Goal: Task Accomplishment & Management: Use online tool/utility

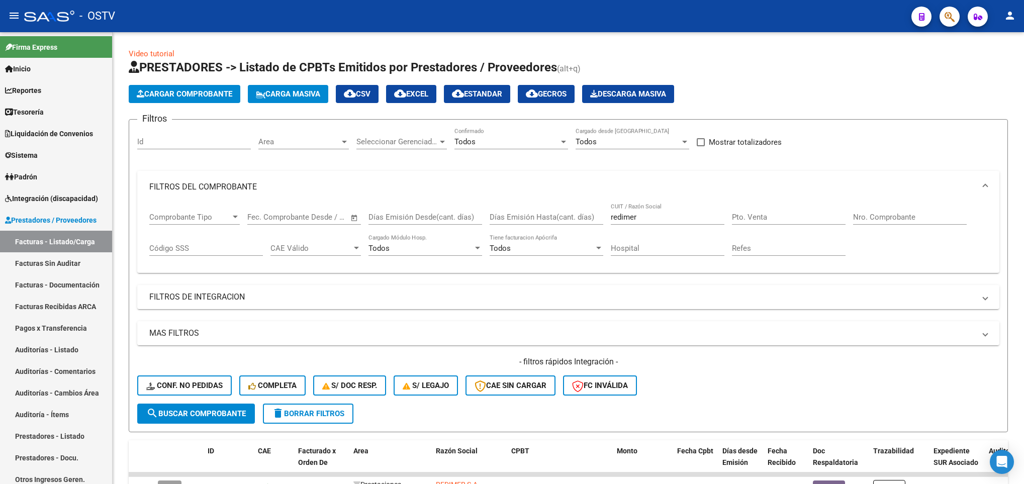
scroll to position [317, 0]
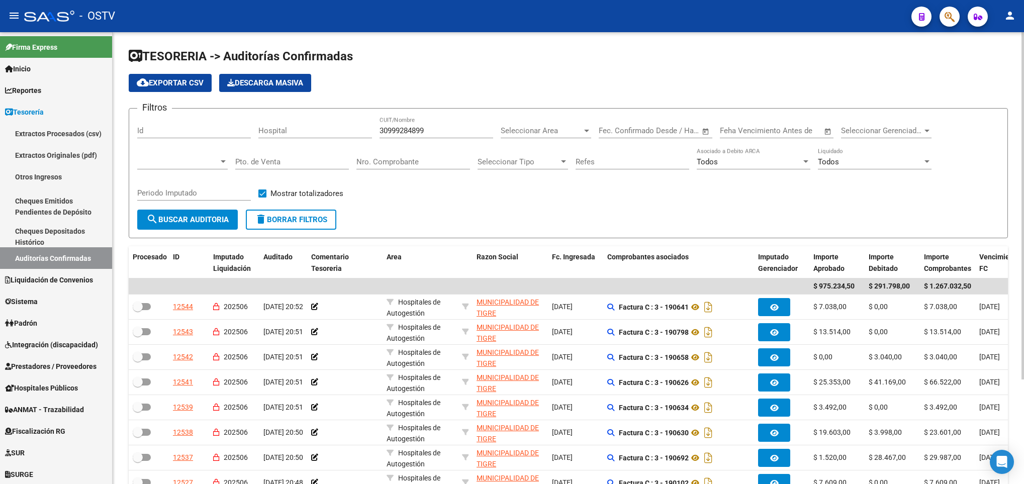
scroll to position [136, 0]
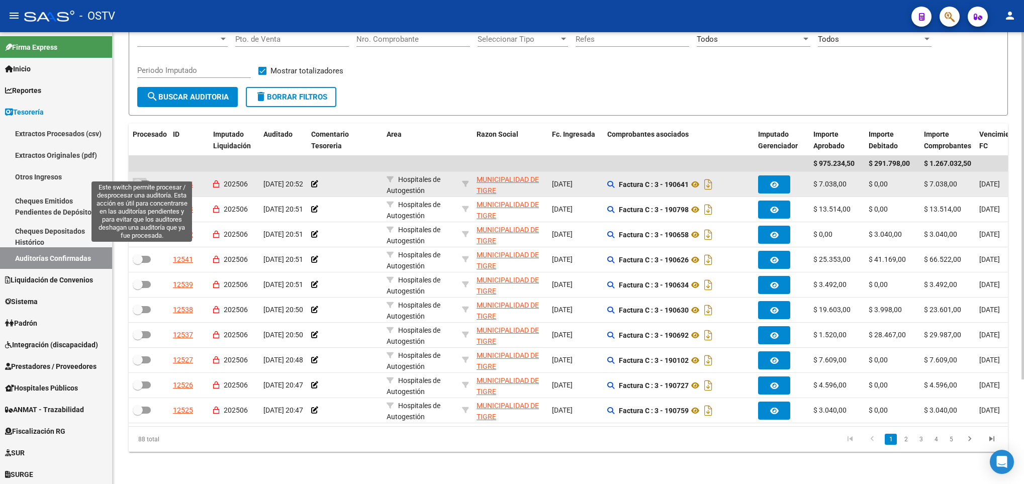
click at [142, 181] on span at bounding box center [142, 184] width 18 height 7
click at [138, 188] on input "checkbox" at bounding box center [137, 188] width 1 height 1
checkbox input "true"
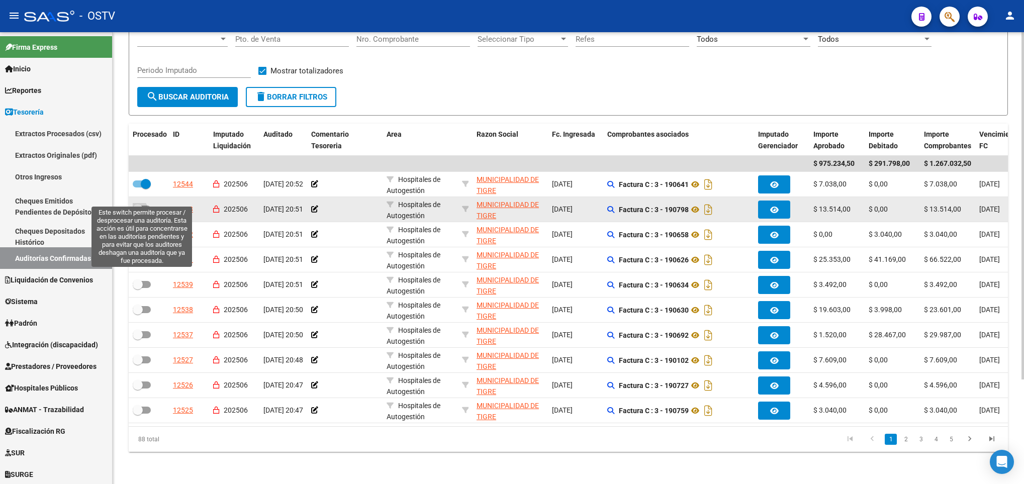
click at [145, 206] on span at bounding box center [142, 209] width 18 height 7
click at [138, 213] on input "checkbox" at bounding box center [137, 213] width 1 height 1
checkbox input "true"
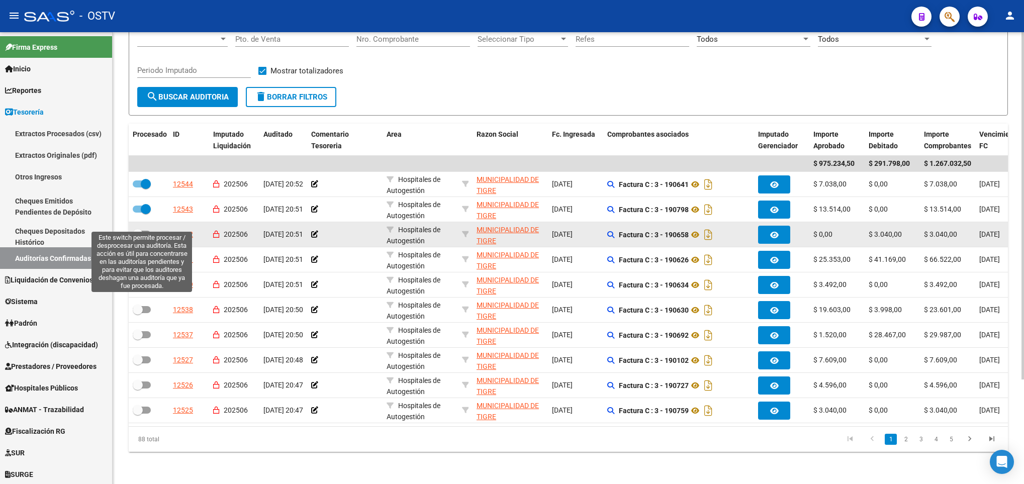
click at [142, 231] on span at bounding box center [142, 234] width 18 height 7
click at [138, 238] on input "checkbox" at bounding box center [137, 238] width 1 height 1
checkbox input "true"
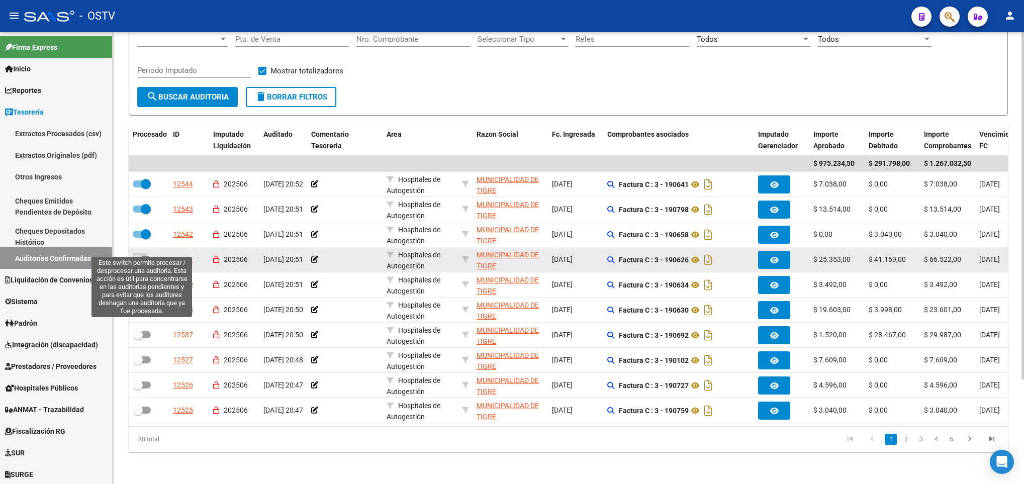
click at [145, 256] on span at bounding box center [142, 259] width 18 height 7
click at [138, 263] on input "checkbox" at bounding box center [137, 263] width 1 height 1
checkbox input "true"
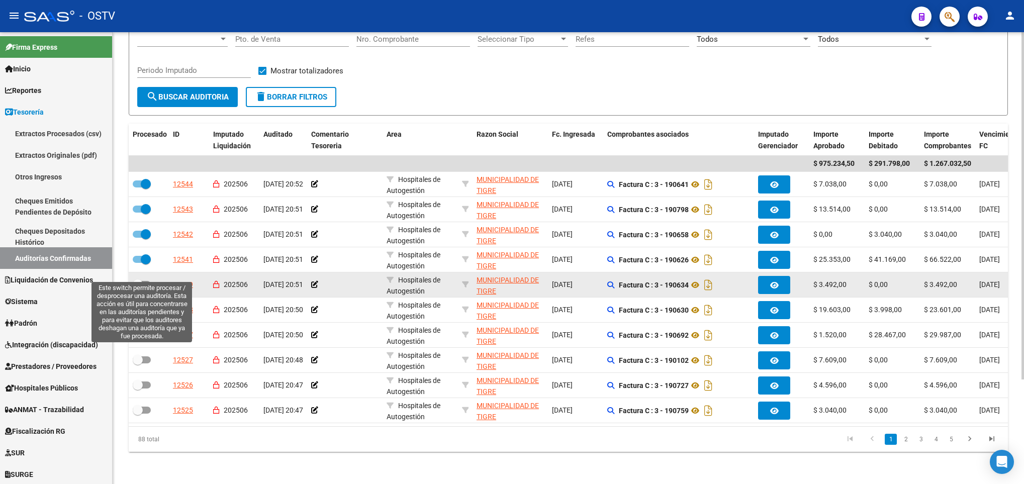
click at [145, 281] on span at bounding box center [142, 284] width 18 height 7
click at [138, 288] on input "checkbox" at bounding box center [137, 288] width 1 height 1
checkbox input "true"
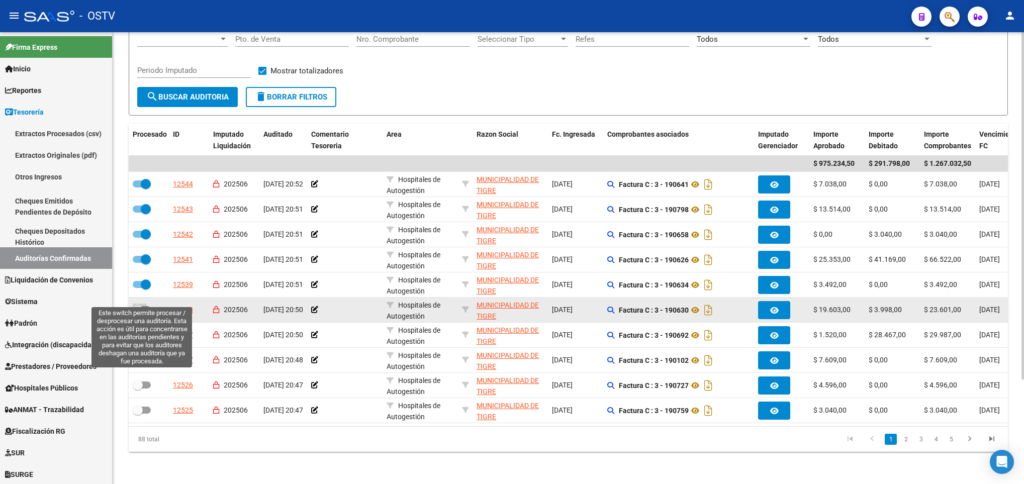
click at [145, 304] on label at bounding box center [142, 310] width 18 height 12
click at [138, 313] on input "checkbox" at bounding box center [137, 313] width 1 height 1
checkbox input "true"
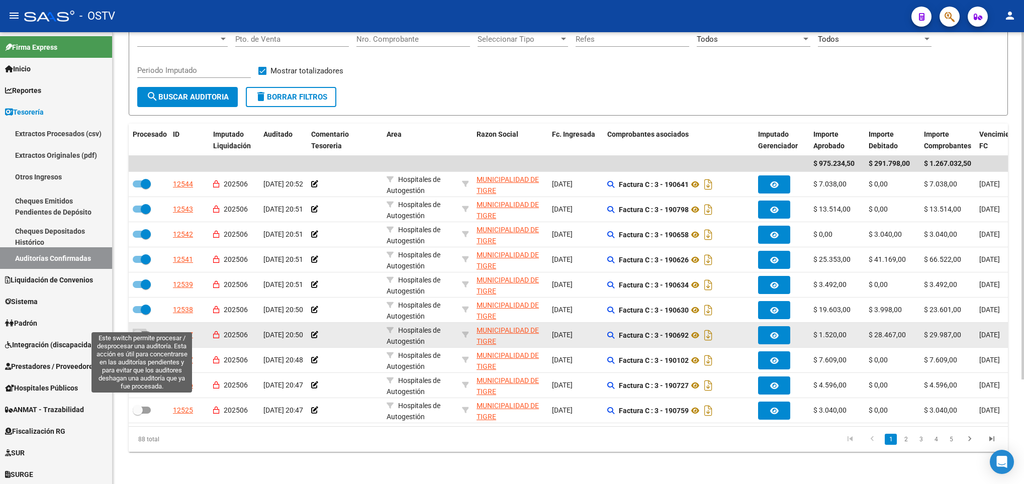
click at [144, 329] on label at bounding box center [142, 335] width 18 height 12
click at [138, 338] on input "checkbox" at bounding box center [137, 338] width 1 height 1
checkbox input "true"
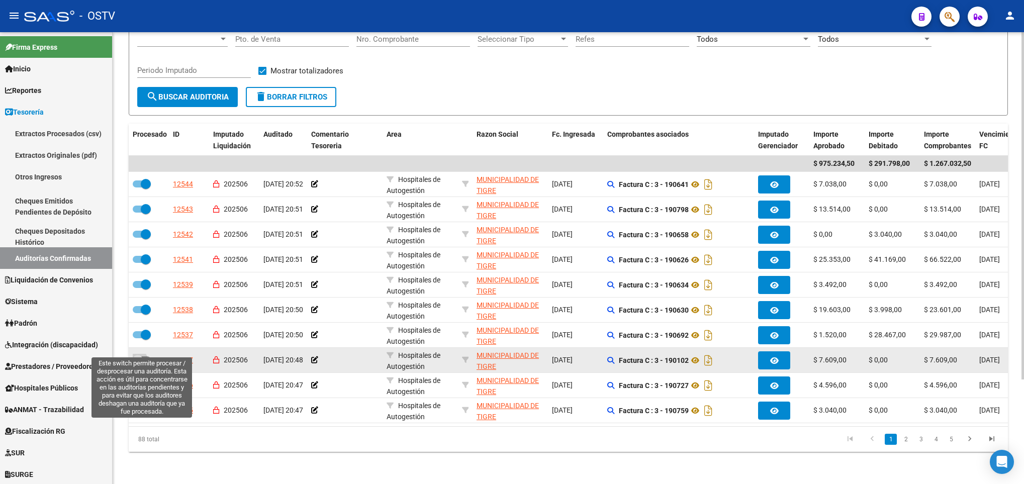
click at [148, 357] on span at bounding box center [142, 360] width 18 height 7
click at [138, 364] on input "checkbox" at bounding box center [137, 364] width 1 height 1
checkbox input "true"
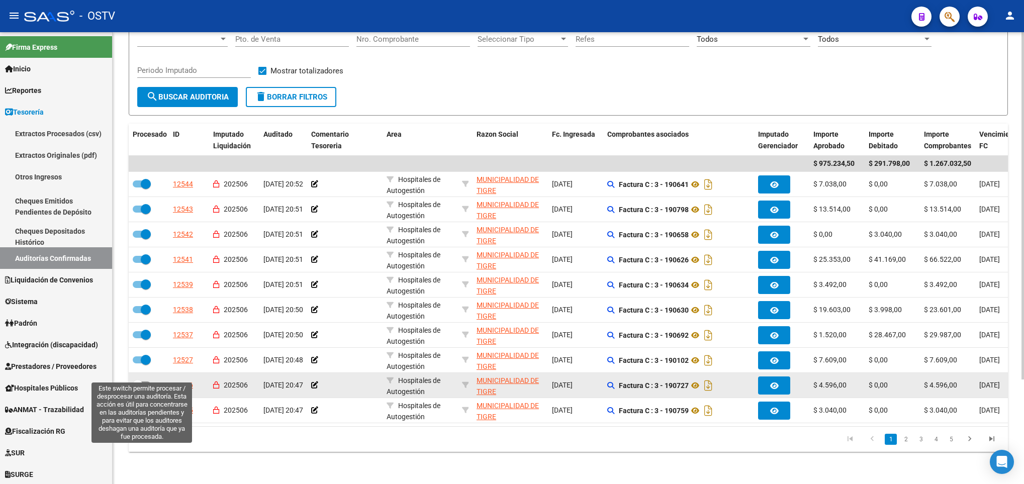
click at [146, 382] on span at bounding box center [142, 385] width 18 height 7
click at [138, 389] on input "checkbox" at bounding box center [137, 389] width 1 height 1
checkbox input "true"
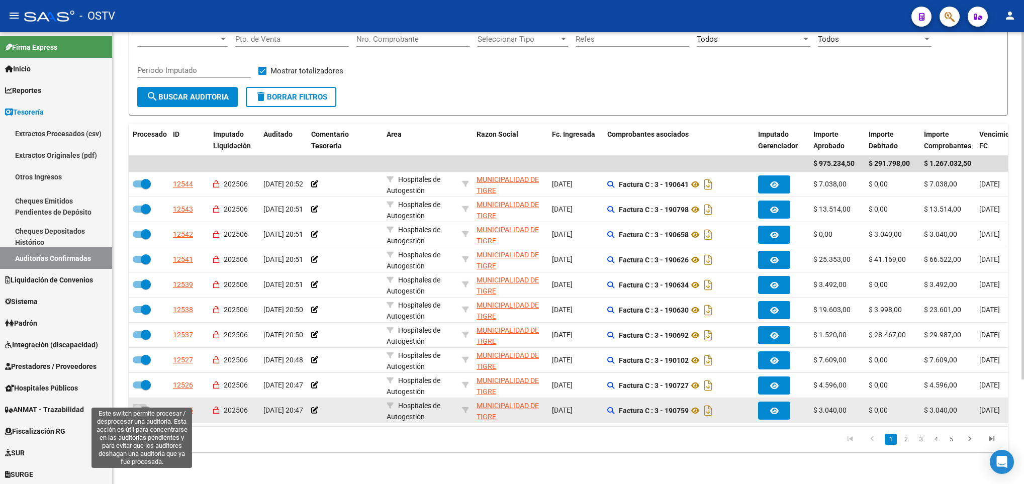
click at [142, 407] on span at bounding box center [142, 410] width 18 height 7
click at [138, 414] on input "checkbox" at bounding box center [137, 414] width 1 height 1
checkbox input "true"
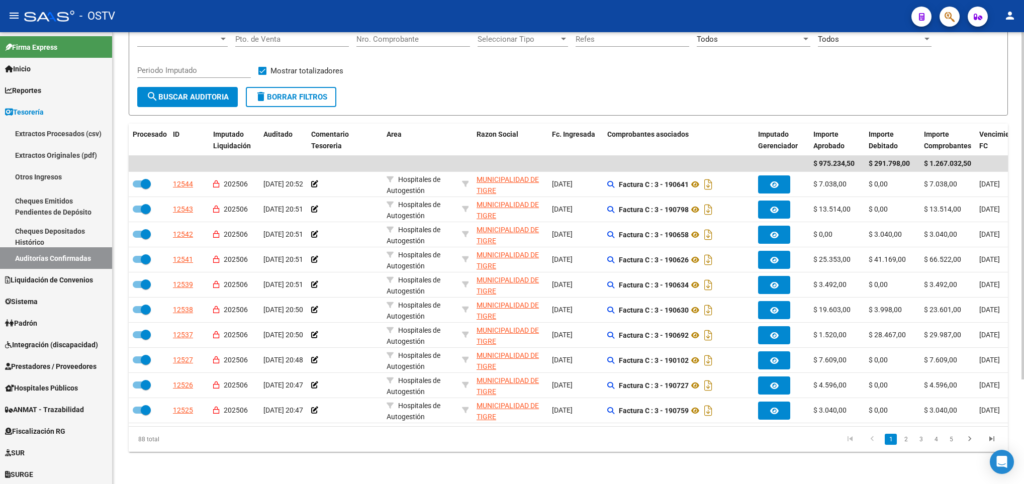
click at [193, 93] on span "search Buscar Auditoria" at bounding box center [187, 97] width 82 height 9
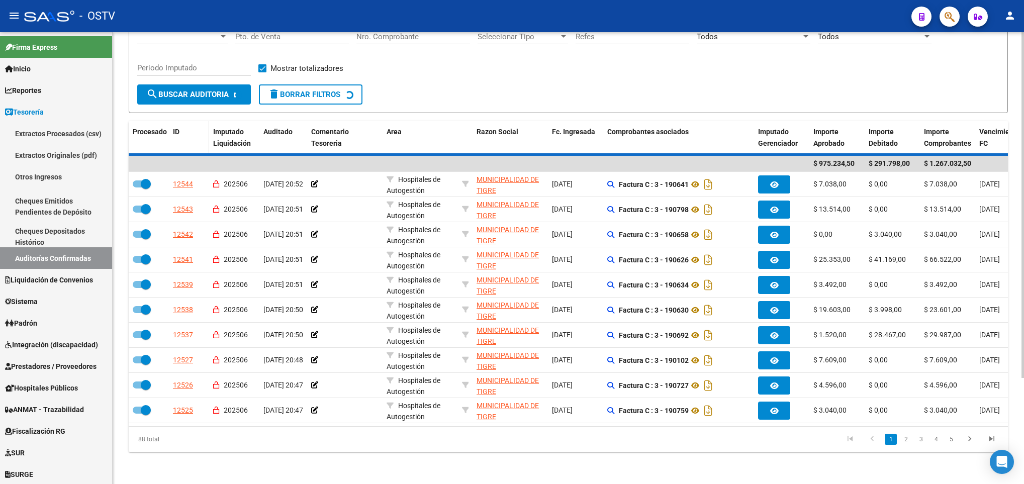
checkbox input "false"
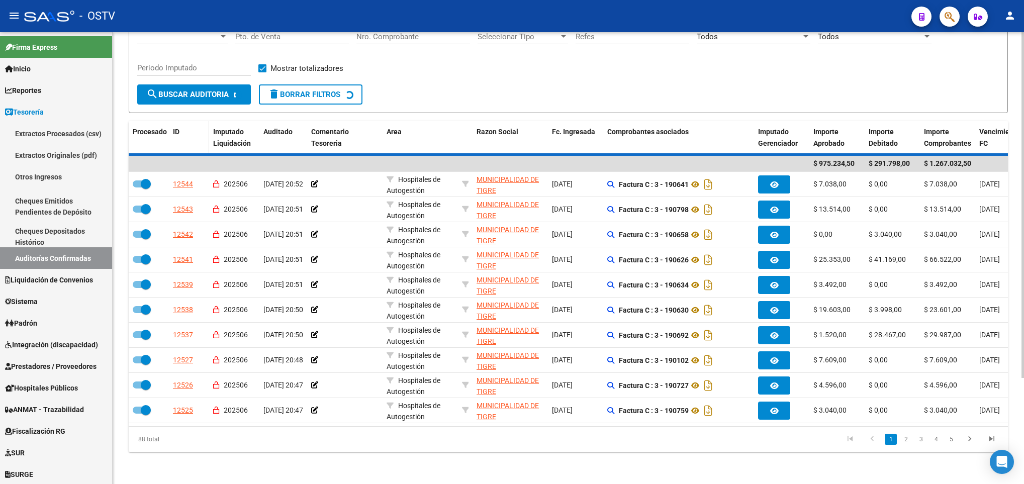
checkbox input "false"
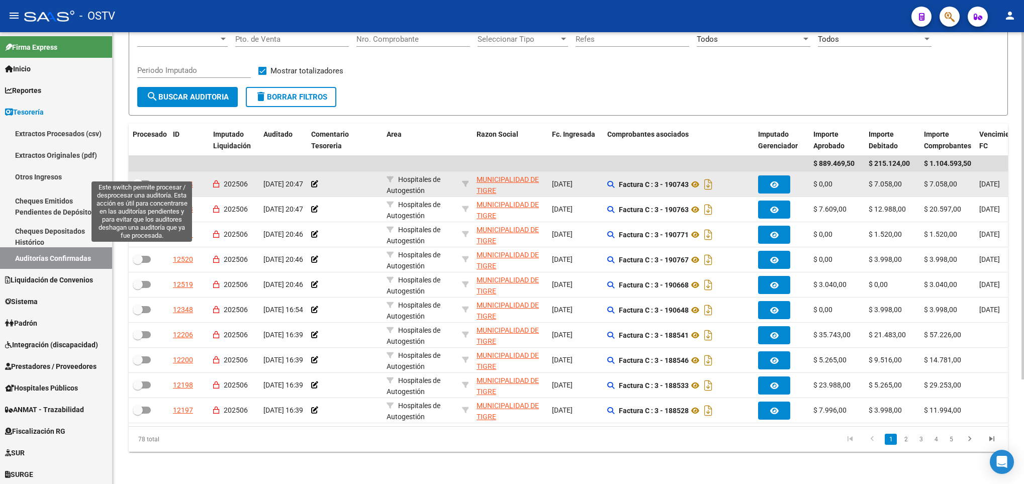
drag, startPoint x: 148, startPoint y: 169, endPoint x: 146, endPoint y: 178, distance: 8.7
click at [148, 181] on span at bounding box center [142, 184] width 18 height 7
click at [138, 188] on input "checkbox" at bounding box center [137, 188] width 1 height 1
checkbox input "true"
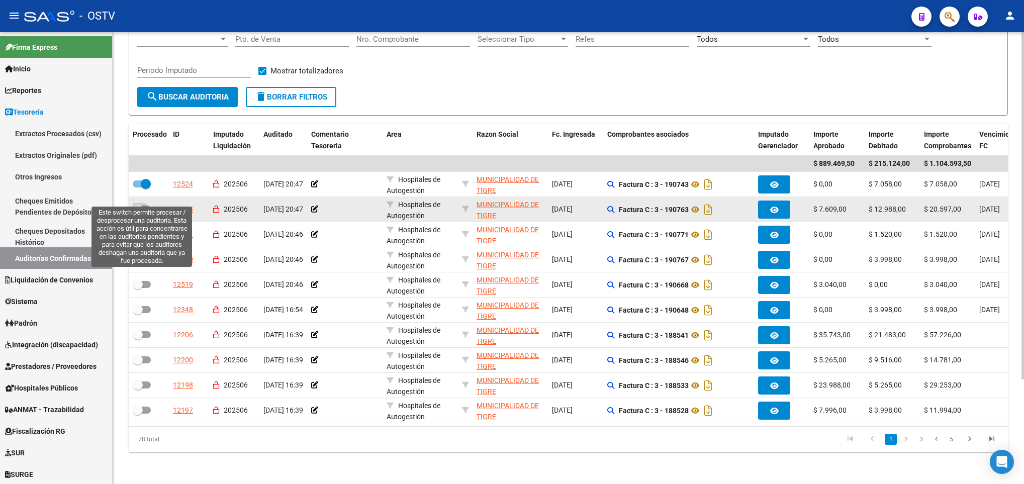
click at [144, 206] on span at bounding box center [142, 209] width 18 height 7
click at [138, 213] on input "checkbox" at bounding box center [137, 213] width 1 height 1
checkbox input "true"
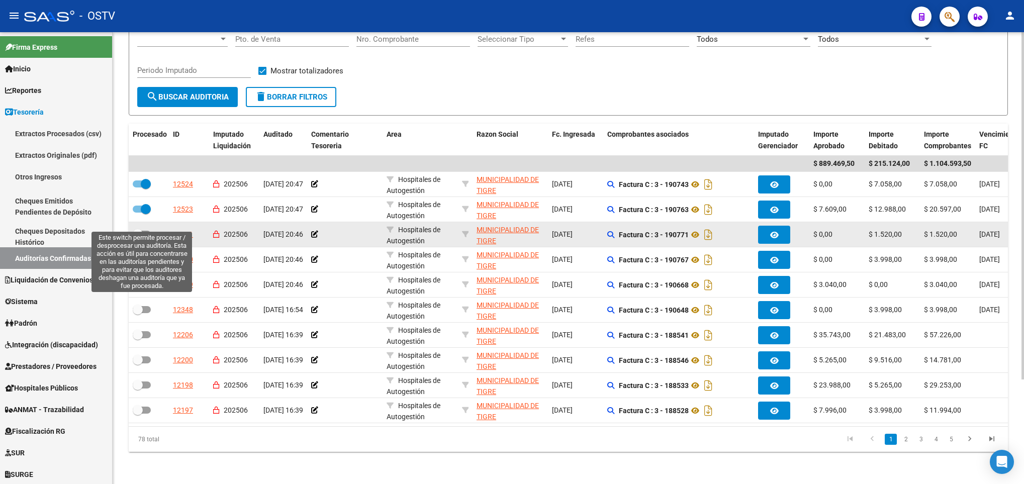
click at [147, 231] on span at bounding box center [142, 234] width 18 height 7
click at [138, 238] on input "checkbox" at bounding box center [137, 238] width 1 height 1
checkbox input "true"
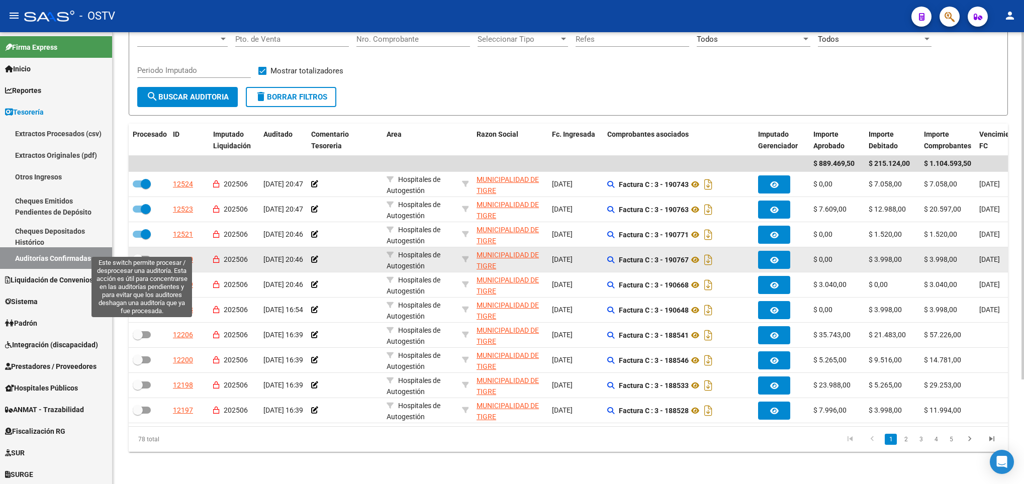
click at [142, 256] on span at bounding box center [142, 259] width 18 height 7
click at [138, 263] on input "checkbox" at bounding box center [137, 263] width 1 height 1
checkbox input "true"
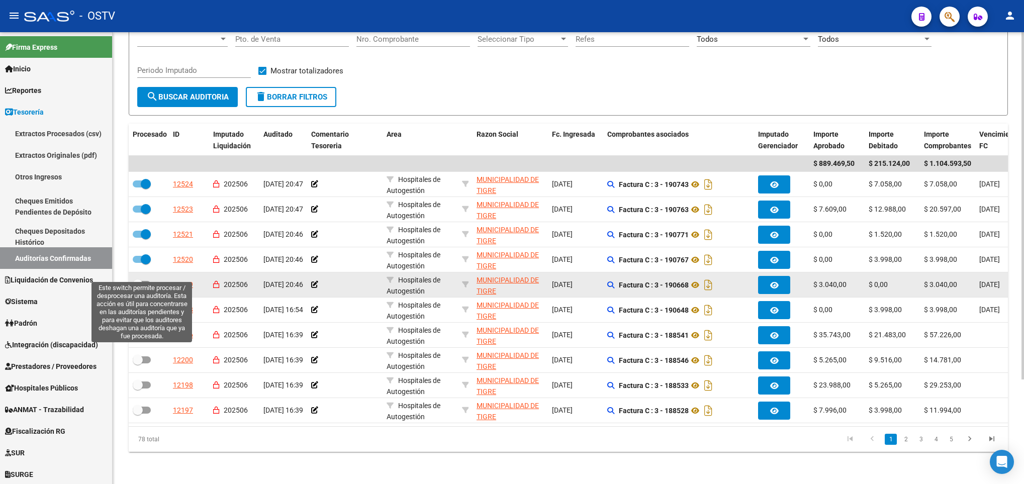
click at [139, 279] on label at bounding box center [142, 285] width 18 height 12
click at [138, 288] on input "checkbox" at bounding box center [137, 288] width 1 height 1
checkbox input "true"
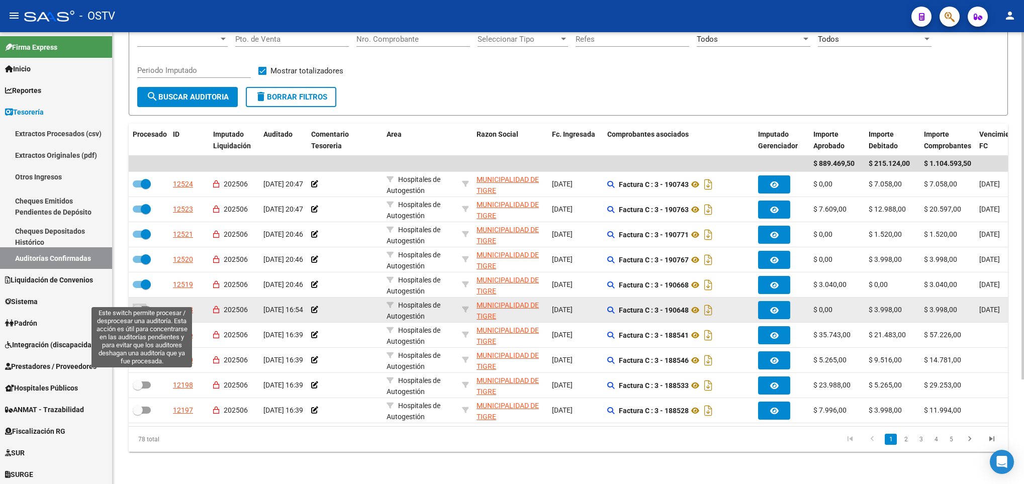
click at [142, 306] on span at bounding box center [142, 309] width 18 height 7
click at [138, 313] on input "checkbox" at bounding box center [137, 313] width 1 height 1
checkbox input "true"
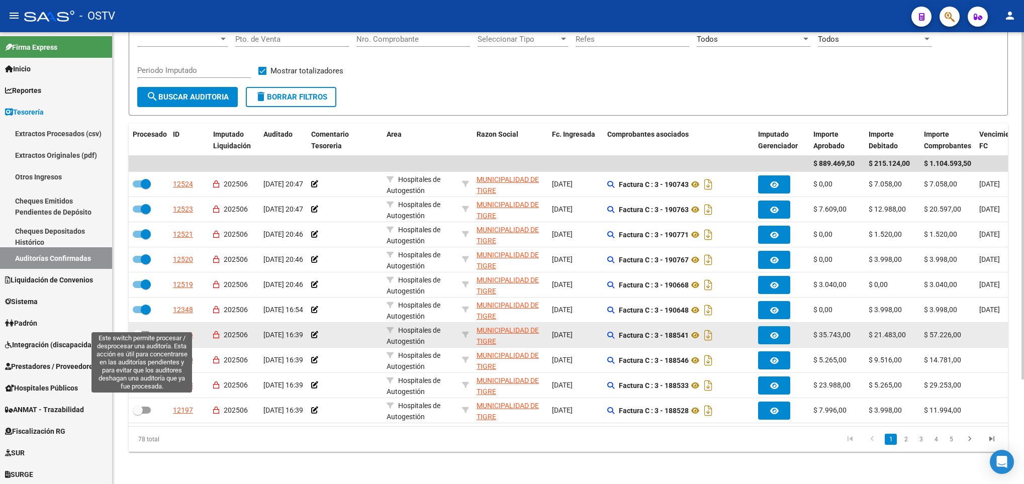
click at [139, 330] on span at bounding box center [138, 335] width 10 height 10
click at [138, 338] on input "checkbox" at bounding box center [137, 338] width 1 height 1
checkbox input "true"
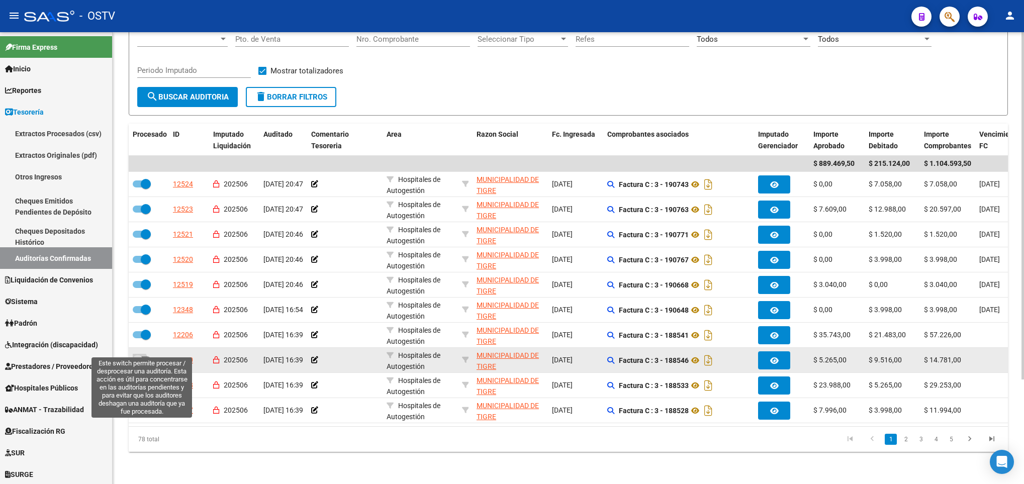
click at [145, 357] on span at bounding box center [142, 360] width 18 height 7
click at [138, 364] on input "checkbox" at bounding box center [137, 364] width 1 height 1
checkbox input "true"
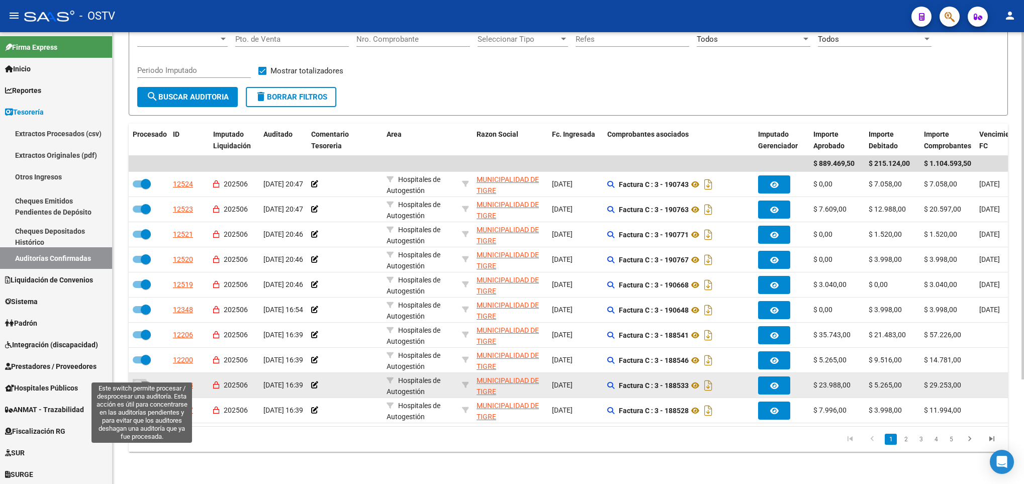
click at [144, 382] on span at bounding box center [142, 385] width 18 height 7
click at [138, 389] on input "checkbox" at bounding box center [137, 389] width 1 height 1
checkbox input "true"
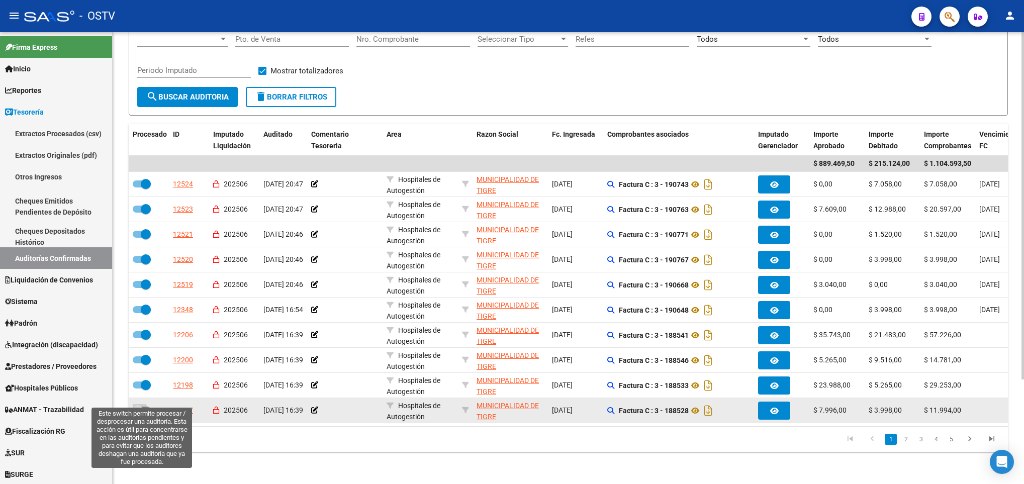
click at [146, 407] on span at bounding box center [142, 410] width 18 height 7
click at [138, 414] on input "checkbox" at bounding box center [137, 414] width 1 height 1
checkbox input "true"
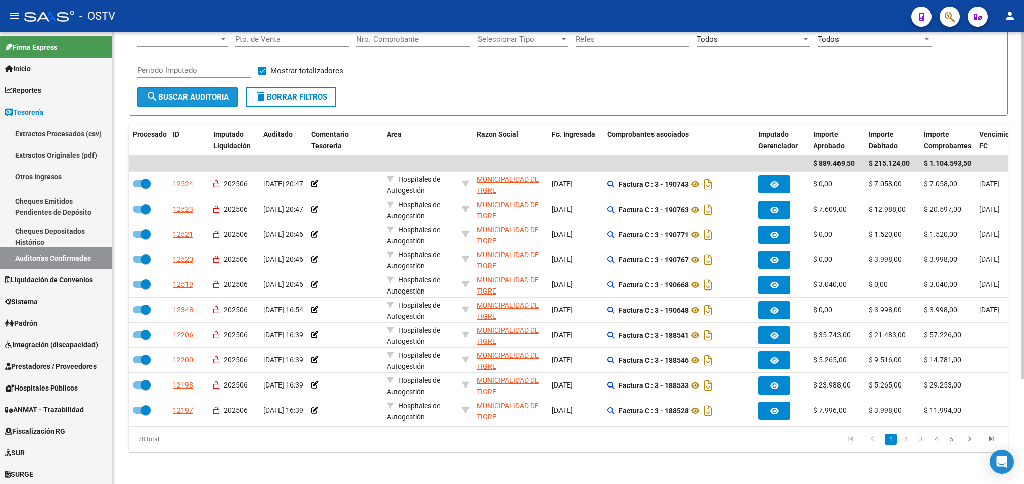
click at [189, 93] on span "search Buscar Auditoria" at bounding box center [187, 97] width 82 height 9
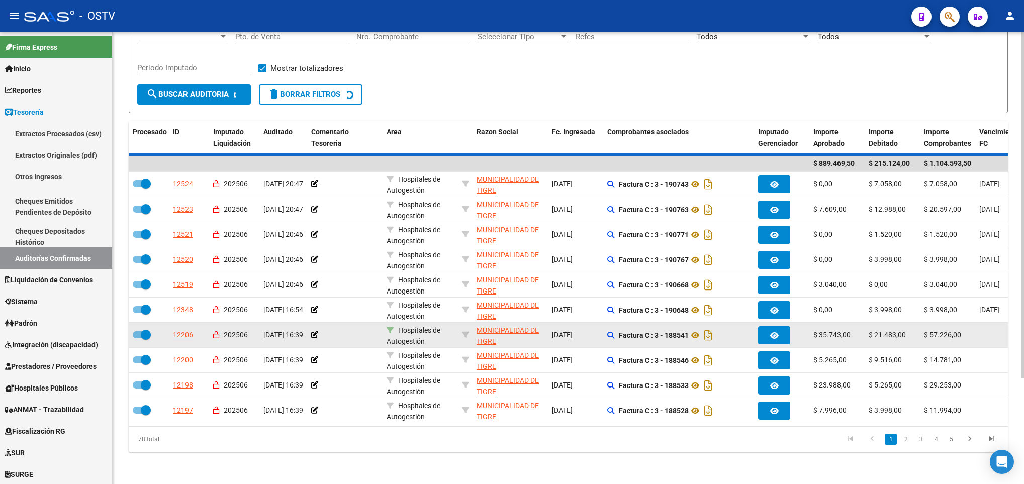
checkbox input "false"
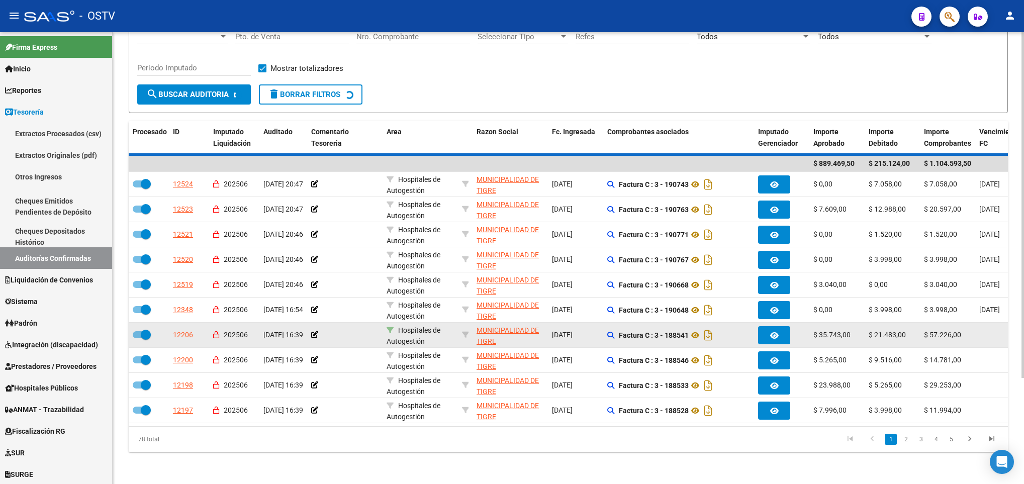
checkbox input "false"
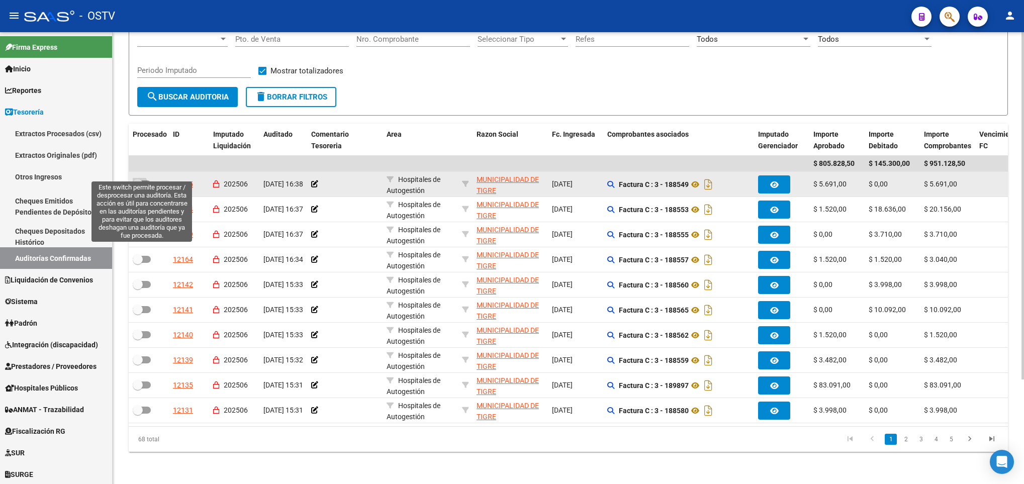
click at [145, 181] on span at bounding box center [142, 184] width 18 height 7
click at [138, 188] on input "checkbox" at bounding box center [137, 188] width 1 height 1
checkbox input "true"
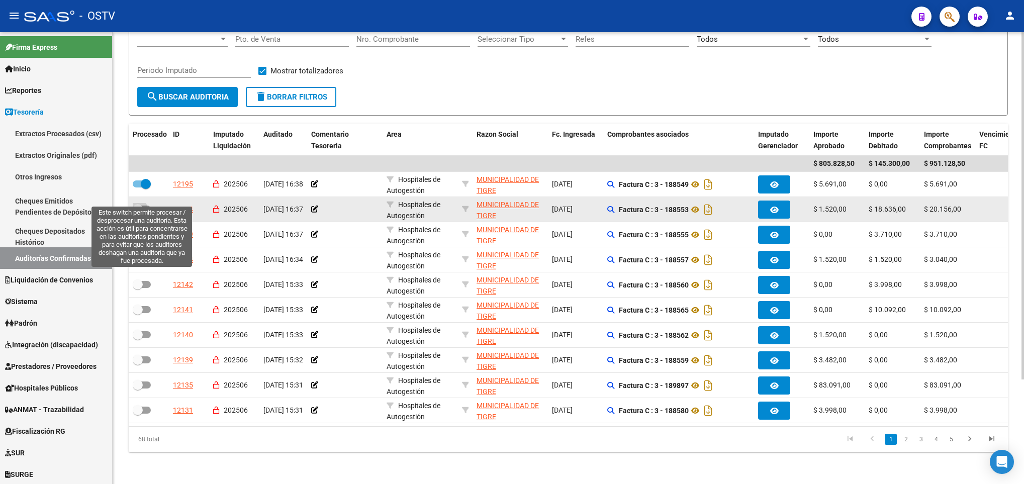
click at [145, 203] on label at bounding box center [142, 209] width 18 height 12
click at [138, 213] on input "checkbox" at bounding box center [137, 213] width 1 height 1
checkbox input "true"
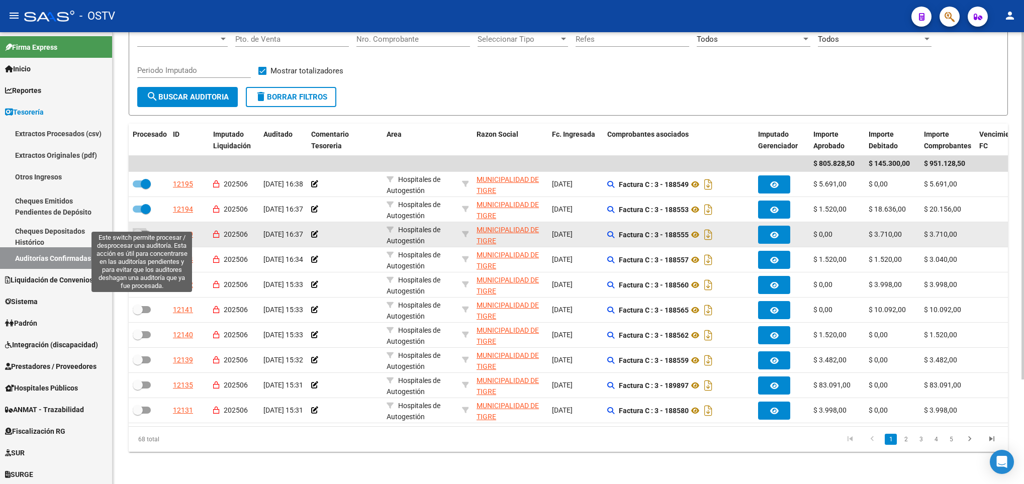
click at [146, 231] on span at bounding box center [142, 234] width 18 height 7
click at [138, 238] on input "checkbox" at bounding box center [137, 238] width 1 height 1
checkbox input "true"
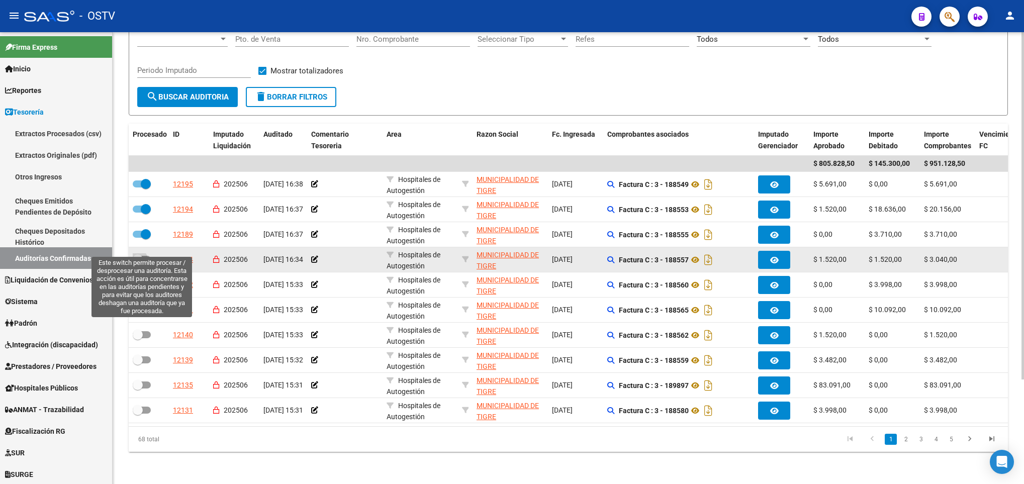
click at [142, 254] on span at bounding box center [138, 259] width 10 height 10
click at [138, 263] on input "checkbox" at bounding box center [137, 263] width 1 height 1
checkbox input "true"
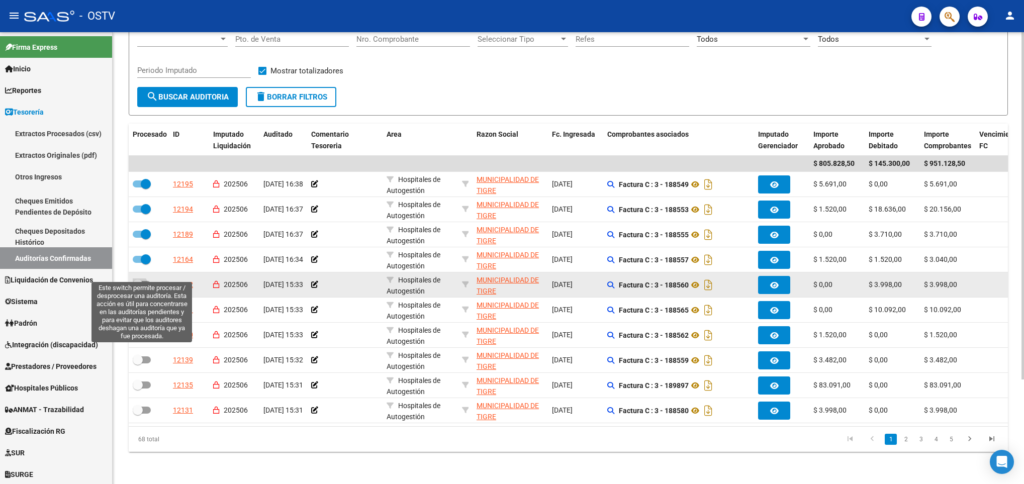
click at [144, 281] on span at bounding box center [142, 284] width 18 height 7
click at [138, 288] on input "checkbox" at bounding box center [137, 288] width 1 height 1
checkbox input "true"
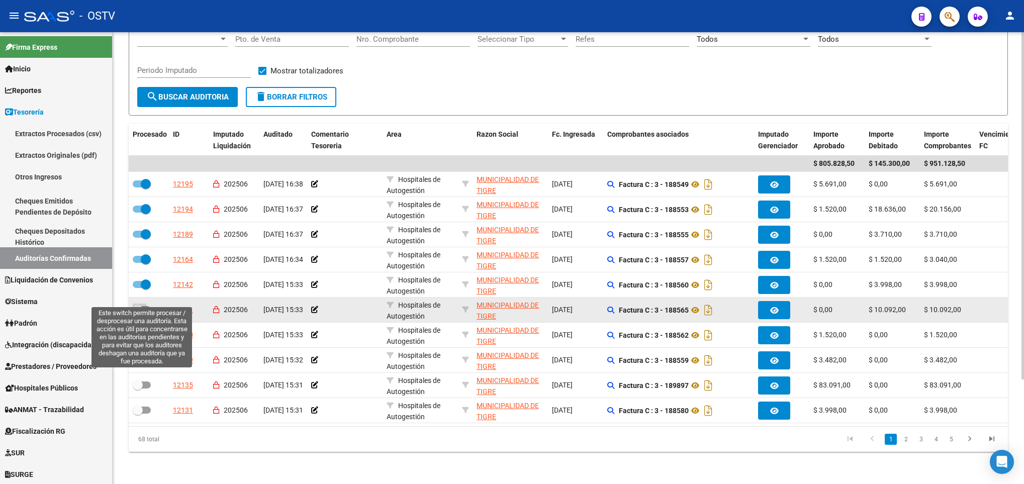
click at [148, 306] on span at bounding box center [142, 309] width 18 height 7
click at [138, 313] on input "checkbox" at bounding box center [137, 313] width 1 height 1
checkbox input "true"
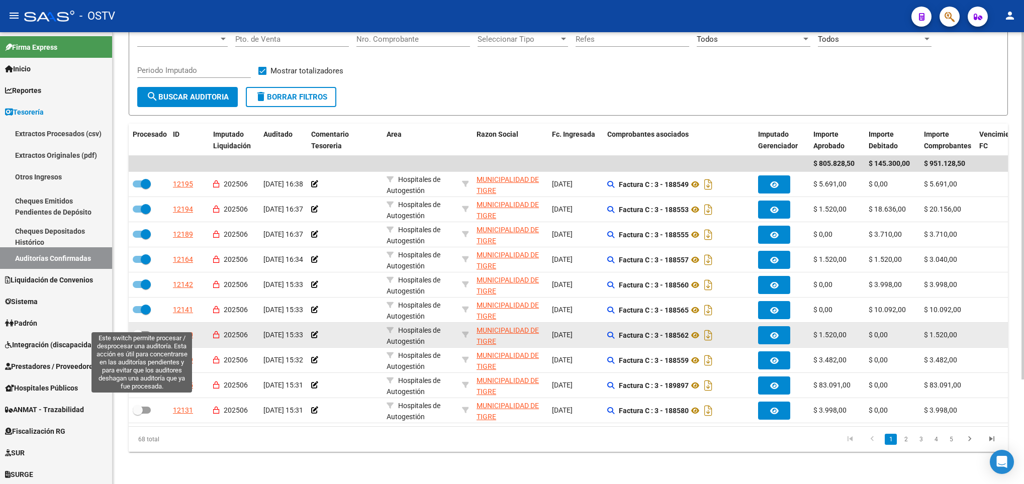
click at [144, 331] on span at bounding box center [142, 334] width 18 height 7
click at [138, 338] on input "checkbox" at bounding box center [137, 338] width 1 height 1
checkbox input "true"
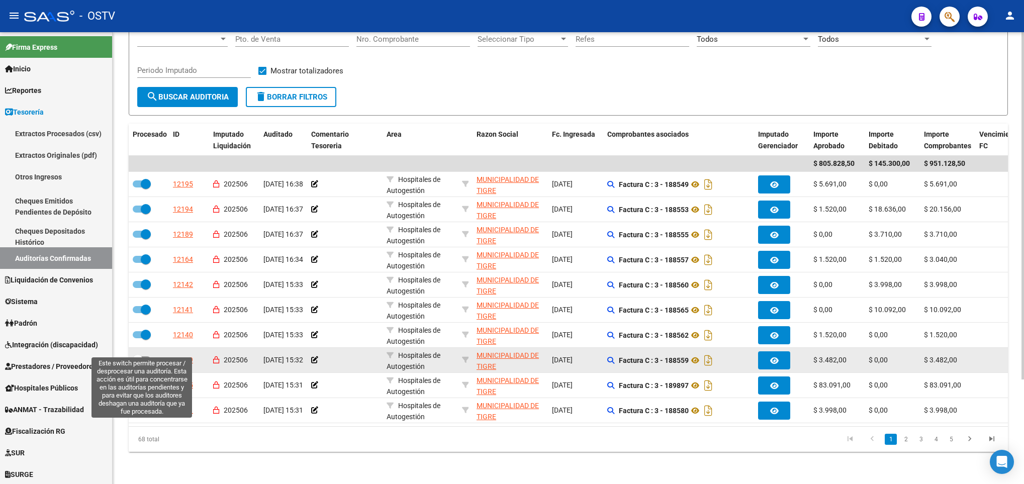
click at [141, 355] on span at bounding box center [138, 360] width 10 height 10
click at [138, 364] on input "checkbox" at bounding box center [137, 364] width 1 height 1
checkbox input "true"
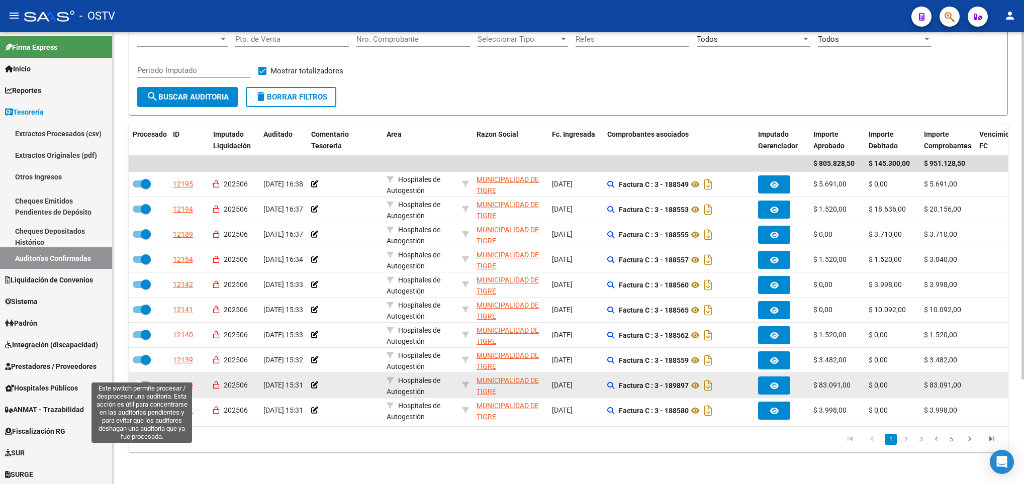
click at [145, 379] on label at bounding box center [142, 385] width 18 height 12
click at [138, 389] on input "checkbox" at bounding box center [137, 389] width 1 height 1
checkbox input "true"
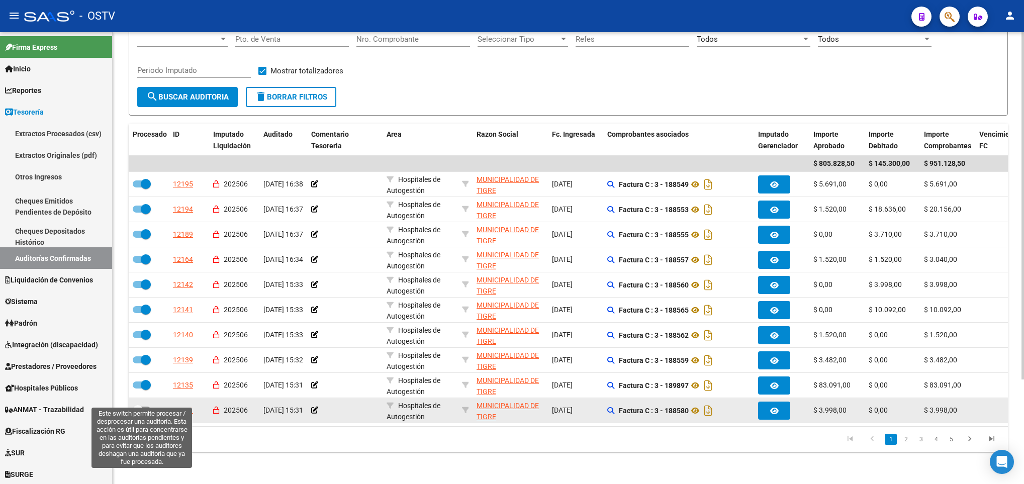
click at [143, 407] on span at bounding box center [142, 410] width 18 height 7
click at [138, 414] on input "checkbox" at bounding box center [137, 414] width 1 height 1
checkbox input "true"
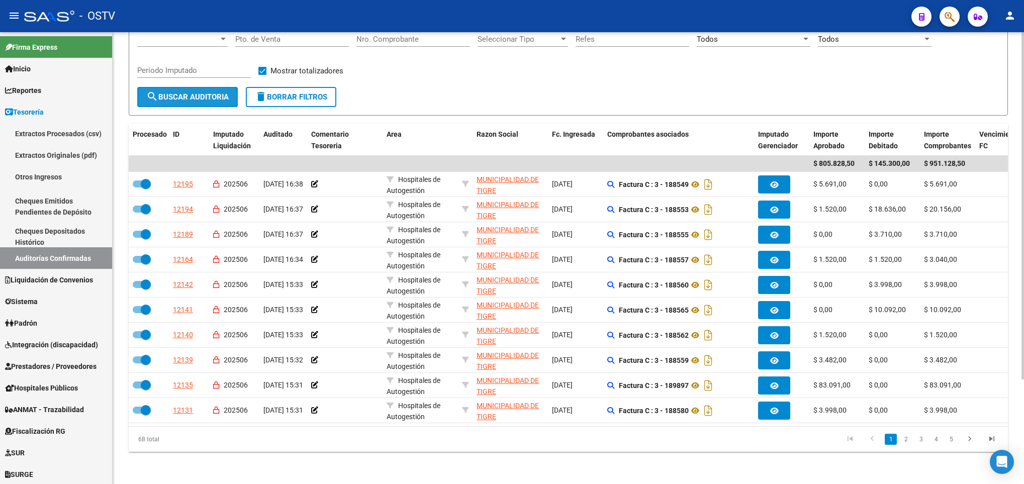
click at [195, 93] on span "search Buscar Auditoria" at bounding box center [187, 97] width 82 height 9
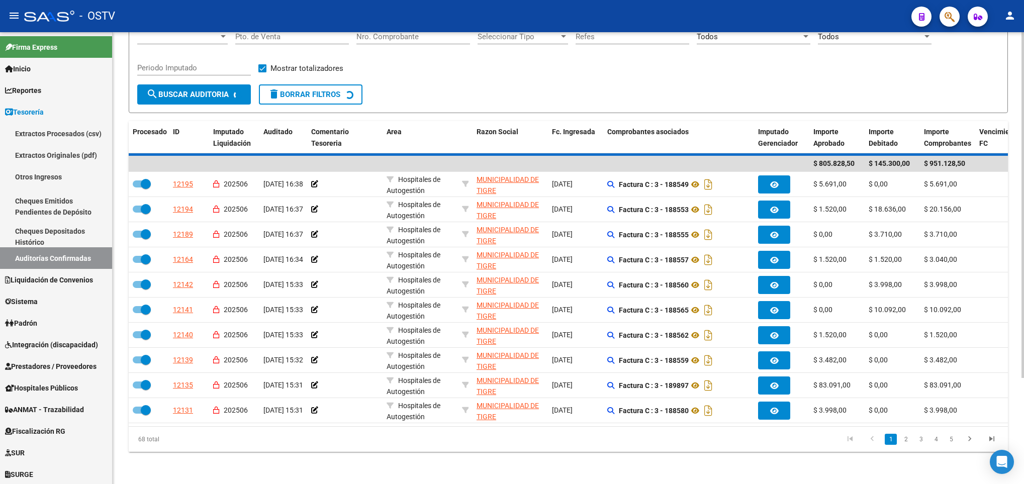
checkbox input "false"
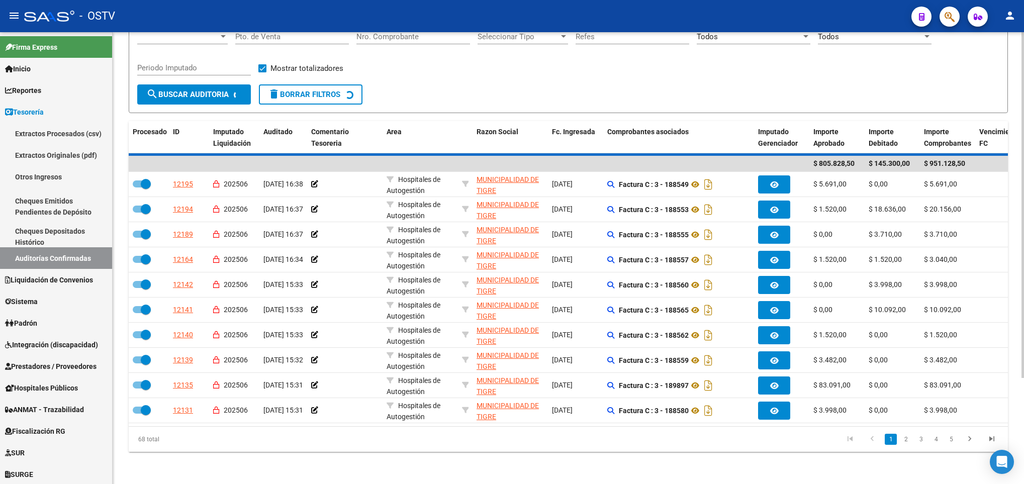
checkbox input "false"
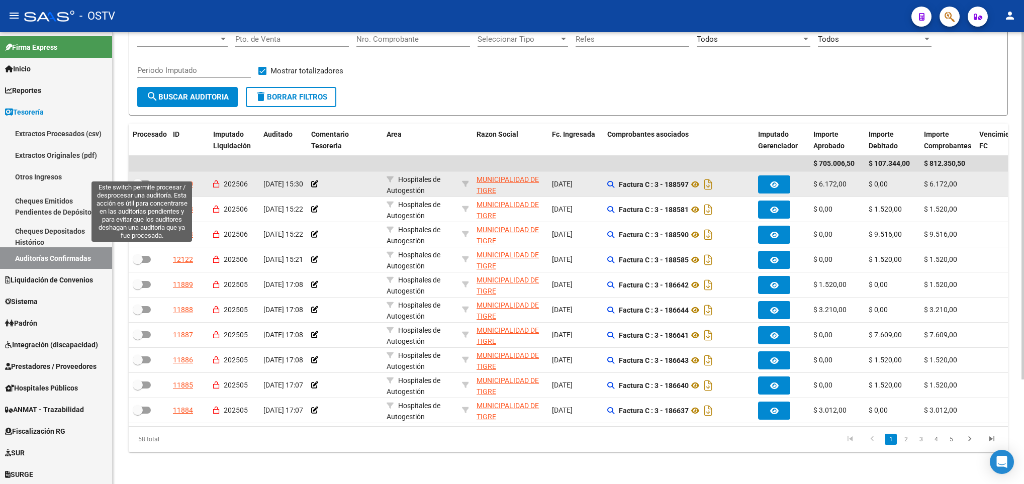
click at [140, 179] on span at bounding box center [138, 184] width 10 height 10
click at [138, 188] on input "checkbox" at bounding box center [137, 188] width 1 height 1
checkbox input "true"
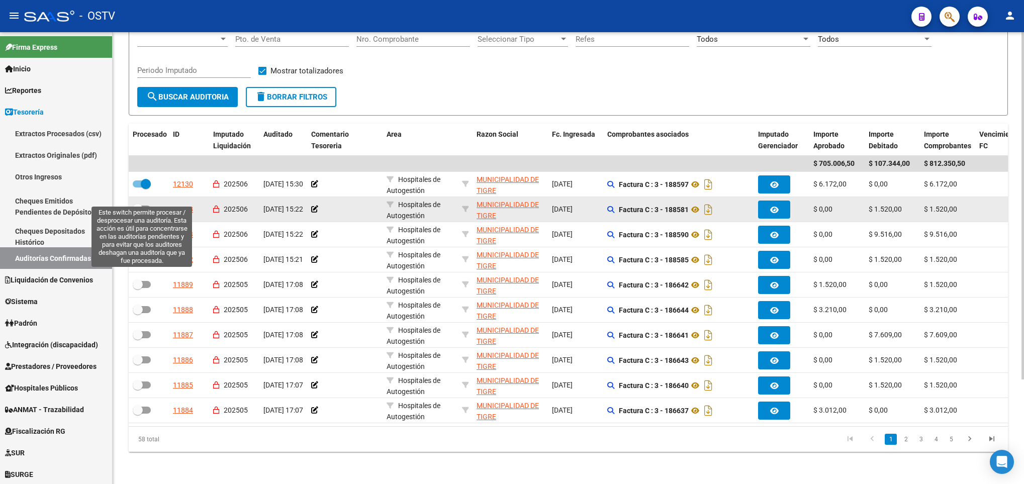
click at [148, 206] on span at bounding box center [142, 209] width 18 height 7
click at [138, 213] on input "checkbox" at bounding box center [137, 213] width 1 height 1
checkbox input "true"
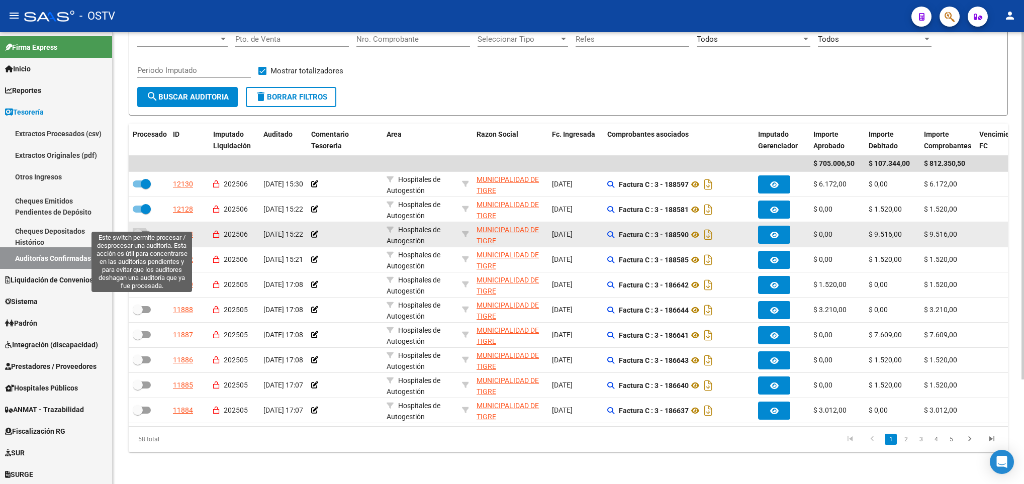
click at [142, 229] on span at bounding box center [138, 234] width 10 height 10
click at [138, 238] on input "checkbox" at bounding box center [137, 238] width 1 height 1
checkbox input "true"
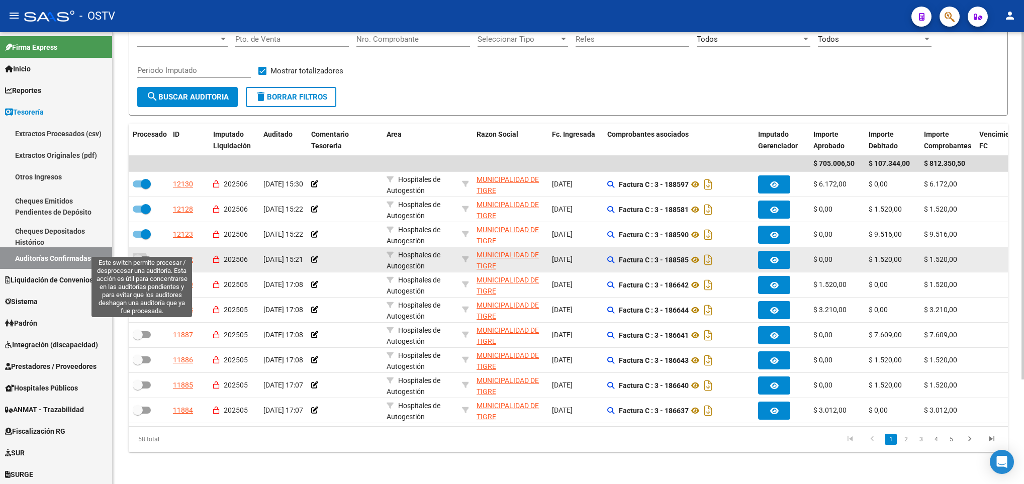
click at [143, 256] on span at bounding box center [142, 259] width 18 height 7
click at [138, 263] on input "checkbox" at bounding box center [137, 263] width 1 height 1
checkbox input "true"
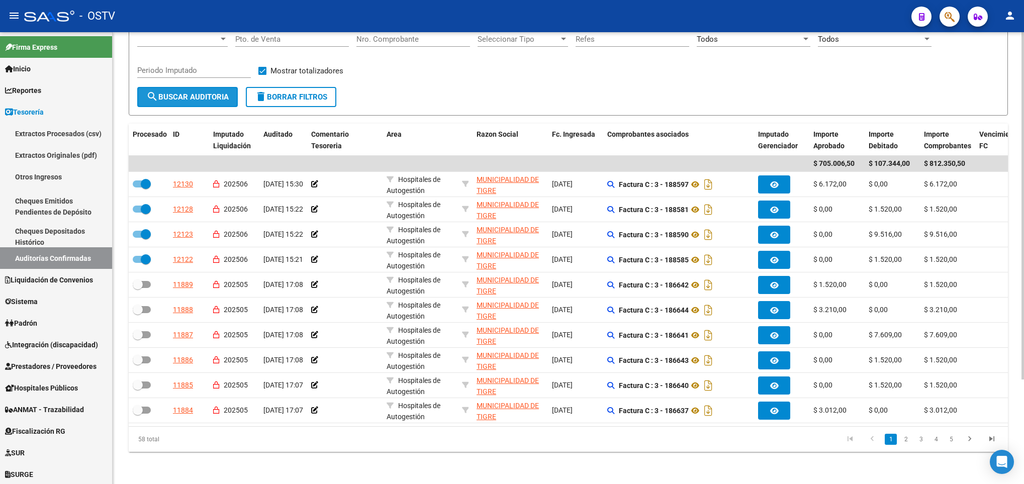
click at [189, 90] on button "search Buscar Auditoria" at bounding box center [187, 97] width 101 height 20
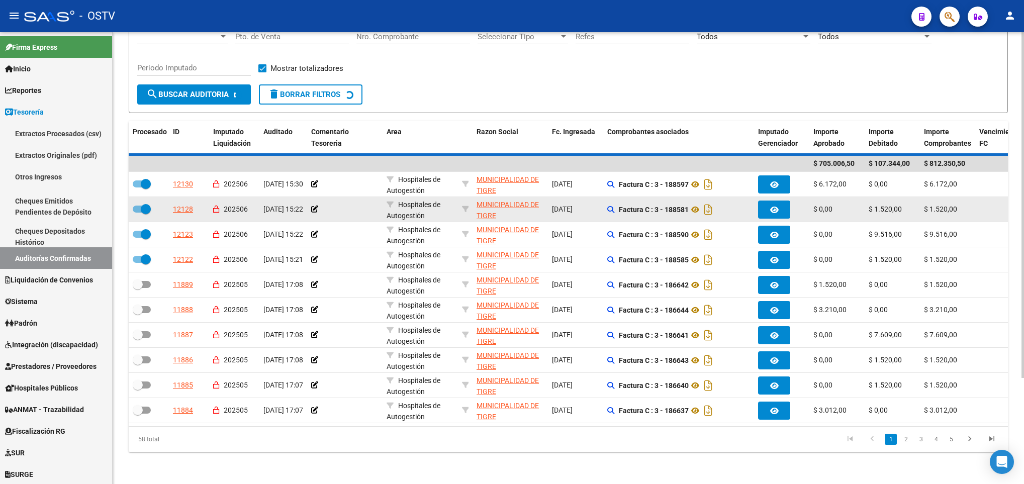
checkbox input "false"
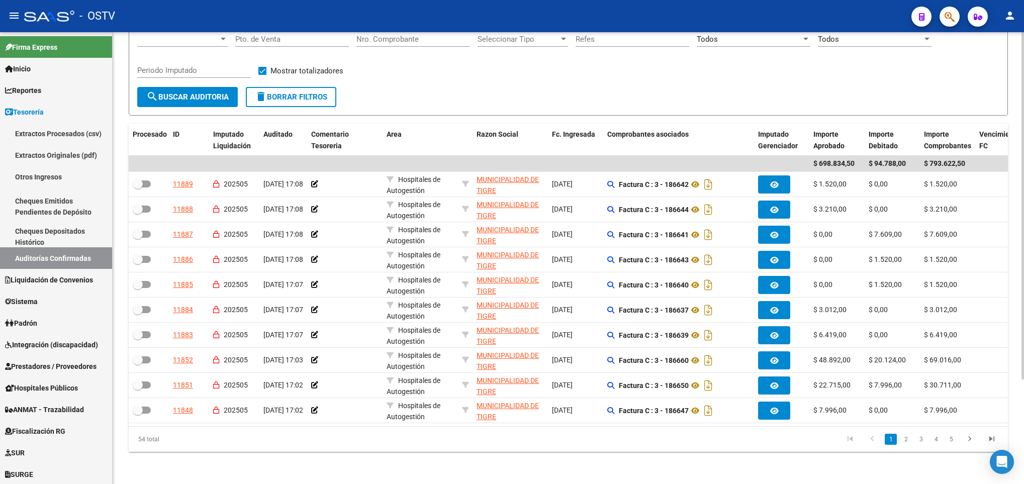
click at [278, 93] on span "delete Borrar Filtros" at bounding box center [291, 97] width 72 height 9
checkbox input "false"
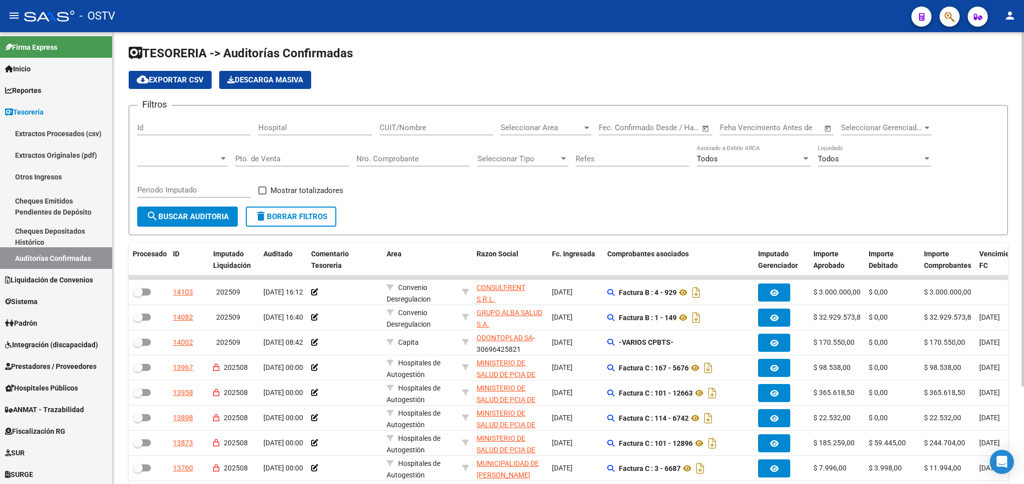
scroll to position [0, 0]
